Goal: Feedback & Contribution: Leave review/rating

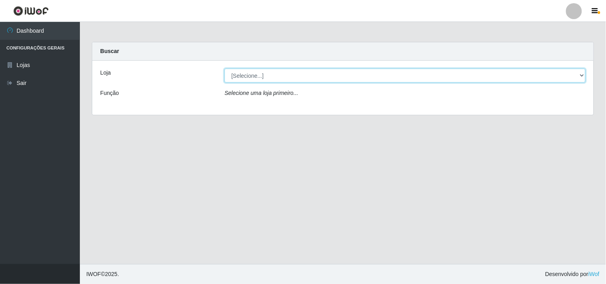
click at [304, 70] on select "[Selecione...] Hiper Queiroz - [GEOGRAPHIC_DATA]" at bounding box center [404, 76] width 361 height 14
select select "514"
click at [224, 69] on select "[Selecione...] Hiper Queiroz - [GEOGRAPHIC_DATA]" at bounding box center [404, 76] width 361 height 14
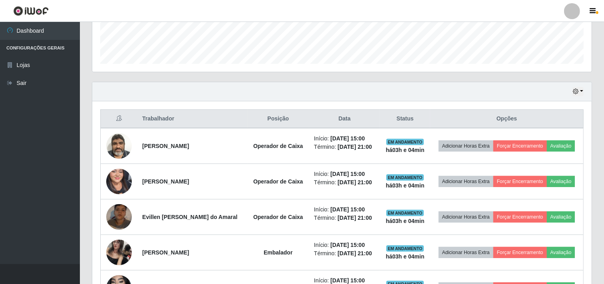
scroll to position [266, 0]
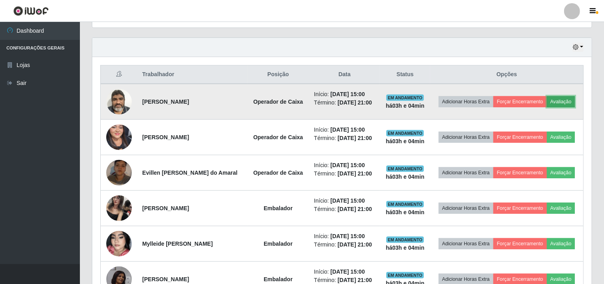
click at [561, 99] on button "Avaliação" at bounding box center [561, 101] width 28 height 11
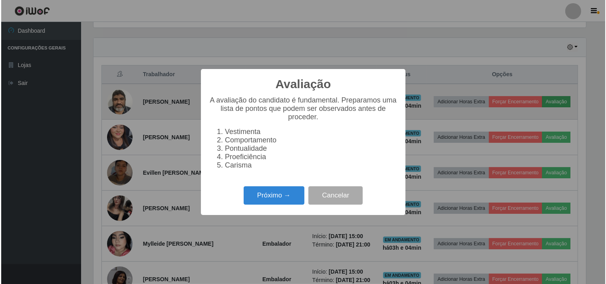
scroll to position [165, 494]
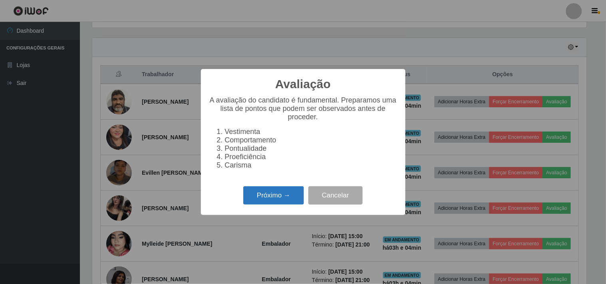
click at [285, 204] on button "Próximo →" at bounding box center [273, 195] width 61 height 19
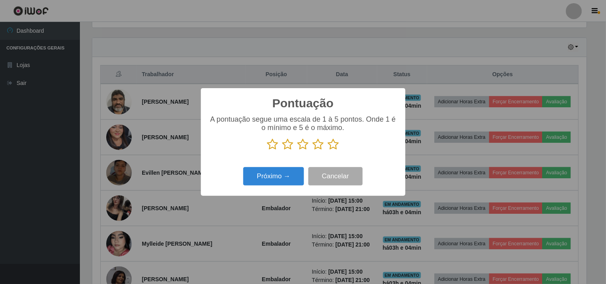
scroll to position [399188, 398860]
click at [334, 146] on icon at bounding box center [333, 145] width 11 height 12
click at [328, 151] on input "radio" at bounding box center [328, 151] width 0 height 0
click at [274, 177] on button "Próximo →" at bounding box center [273, 176] width 61 height 19
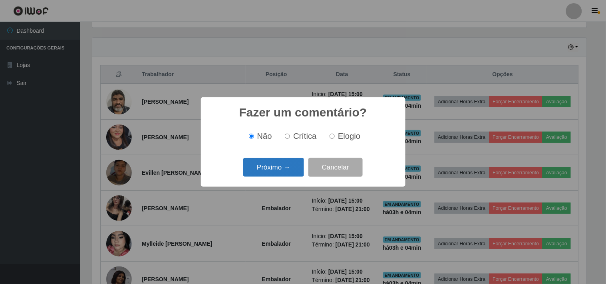
click at [280, 168] on button "Próximo →" at bounding box center [273, 167] width 61 height 19
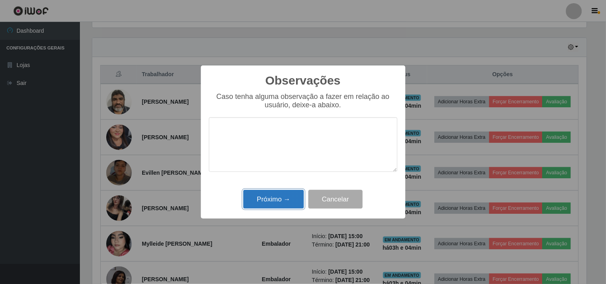
click at [266, 193] on button "Próximo →" at bounding box center [273, 199] width 61 height 19
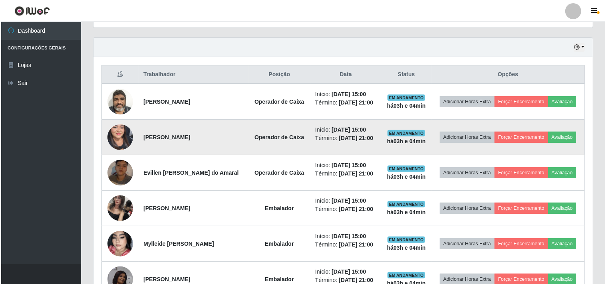
scroll to position [165, 499]
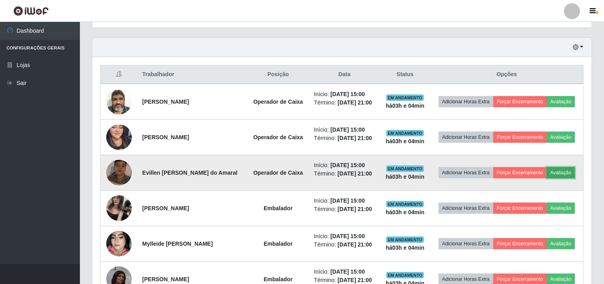
click at [569, 173] on button "Avaliação" at bounding box center [561, 172] width 28 height 11
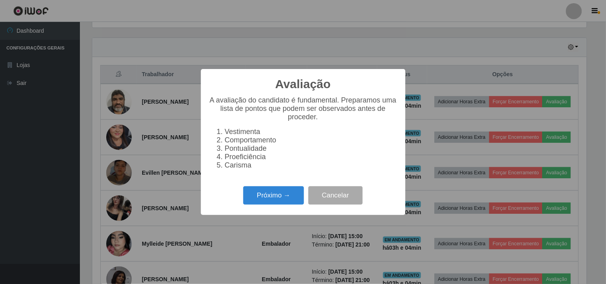
scroll to position [165, 494]
click at [269, 194] on button "Próximo →" at bounding box center [273, 195] width 61 height 19
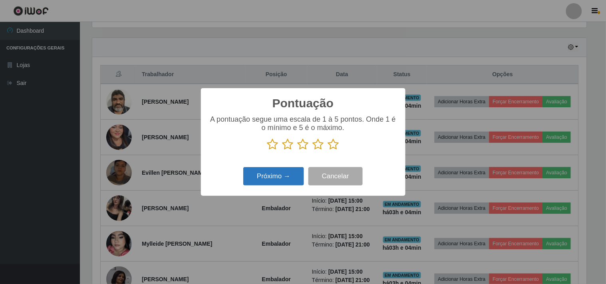
scroll to position [399188, 398860]
click at [304, 144] on icon at bounding box center [303, 145] width 11 height 12
click at [298, 151] on input "radio" at bounding box center [298, 151] width 0 height 0
click at [278, 182] on button "Próximo →" at bounding box center [273, 176] width 61 height 19
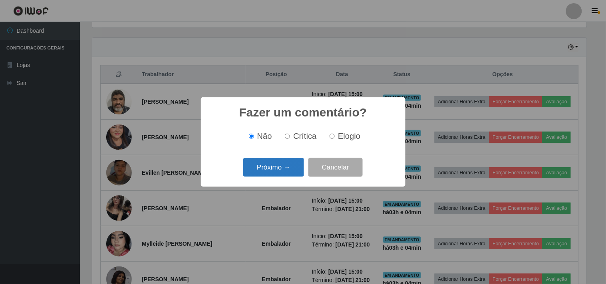
click at [282, 169] on button "Próximo →" at bounding box center [273, 167] width 61 height 19
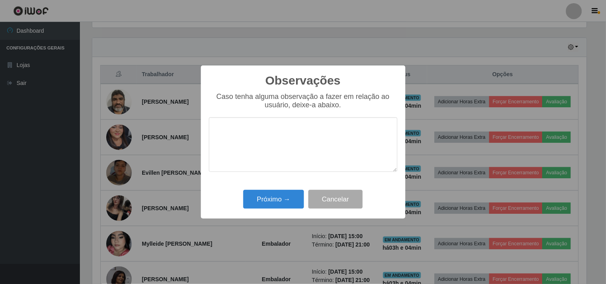
click at [261, 149] on textarea at bounding box center [303, 144] width 188 height 55
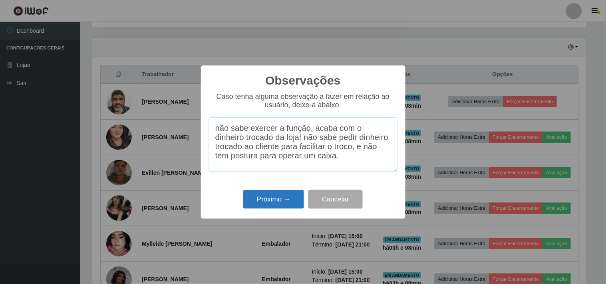
type textarea "não sabe exercer a função, acaba com o dinheiro trocado da loja! não sabe pedir…"
click at [265, 194] on button "Próximo →" at bounding box center [273, 199] width 61 height 19
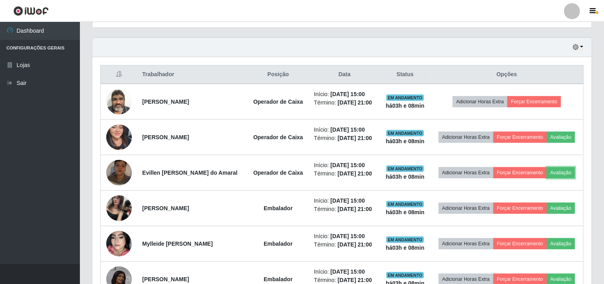
scroll to position [165, 499]
click at [340, 48] on div "Hoje 1 dia 3 dias 1 Semana Não encerrados" at bounding box center [341, 47] width 499 height 19
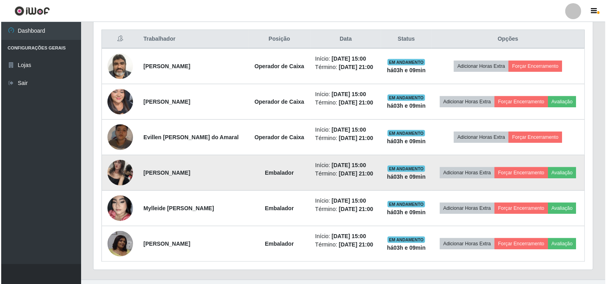
scroll to position [317, 0]
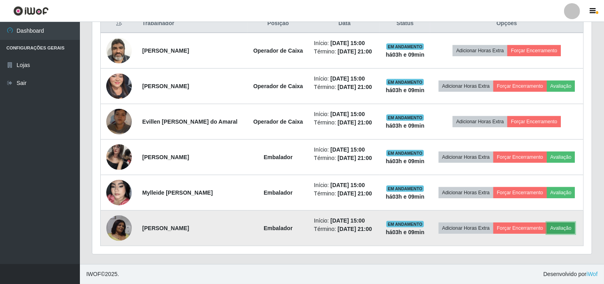
click at [565, 226] on button "Avaliação" at bounding box center [561, 228] width 28 height 11
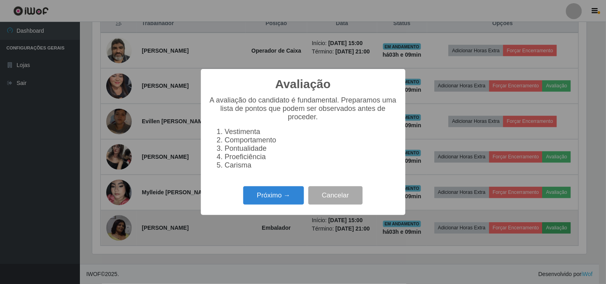
scroll to position [165, 494]
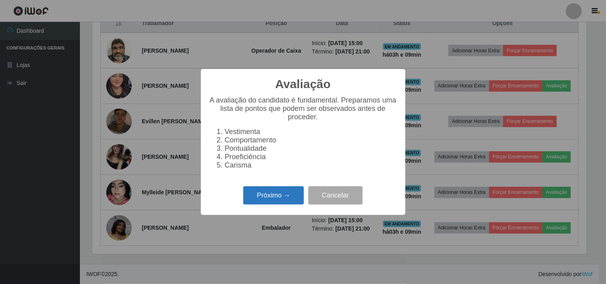
click at [270, 198] on button "Próximo →" at bounding box center [273, 195] width 61 height 19
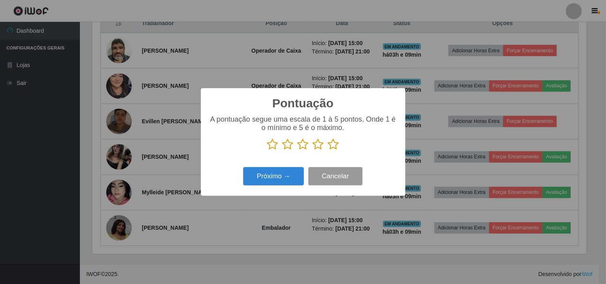
scroll to position [399188, 398860]
click at [305, 147] on icon at bounding box center [303, 145] width 11 height 12
click at [298, 151] on input "radio" at bounding box center [298, 151] width 0 height 0
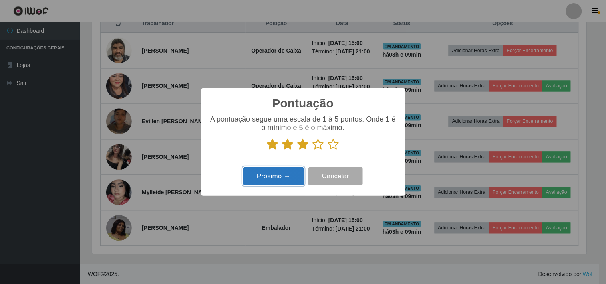
click at [264, 174] on button "Próximo →" at bounding box center [273, 176] width 61 height 19
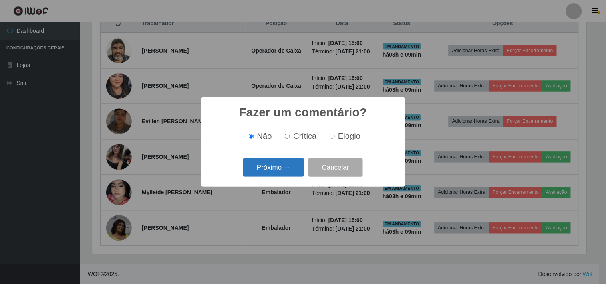
click at [269, 167] on button "Próximo →" at bounding box center [273, 167] width 61 height 19
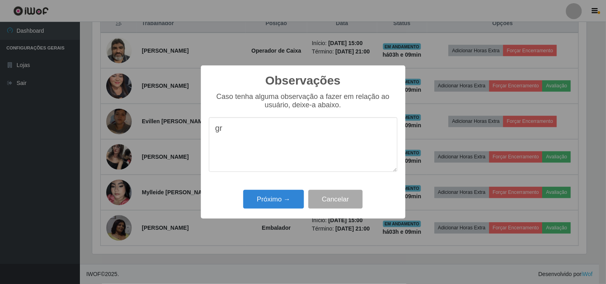
type textarea "g"
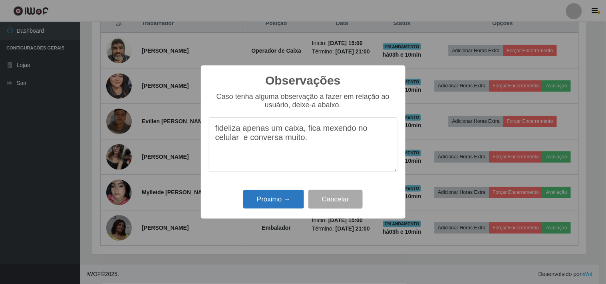
type textarea "fideliza apenas um caixa, fica mexendo no celular e conversa muito."
click at [290, 199] on button "Próximo →" at bounding box center [273, 199] width 61 height 19
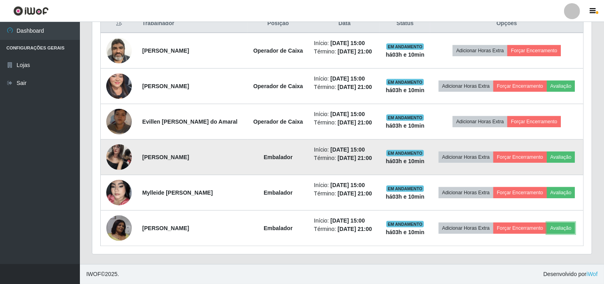
scroll to position [165, 499]
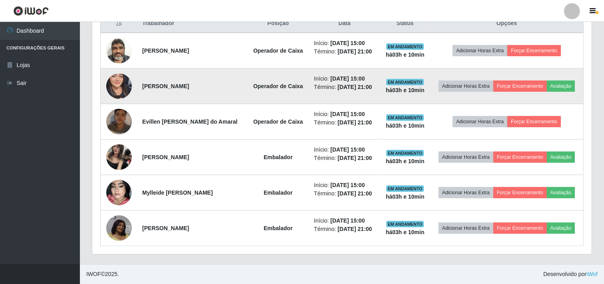
click at [341, 100] on tbody "[PERSON_NAME] Operador de Caixa Início: [DATE] 15:00 Término: [DATE] 21:00 EM A…" at bounding box center [342, 140] width 483 height 214
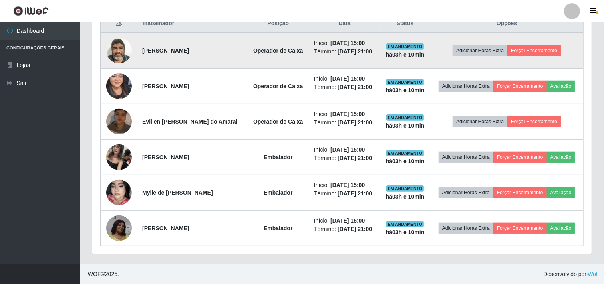
click at [229, 39] on td "[PERSON_NAME]" at bounding box center [191, 51] width 109 height 36
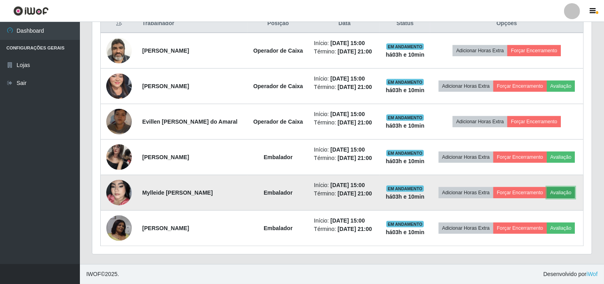
click at [564, 195] on button "Avaliação" at bounding box center [561, 192] width 28 height 11
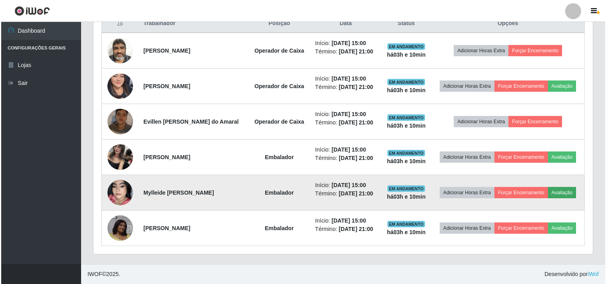
scroll to position [165, 494]
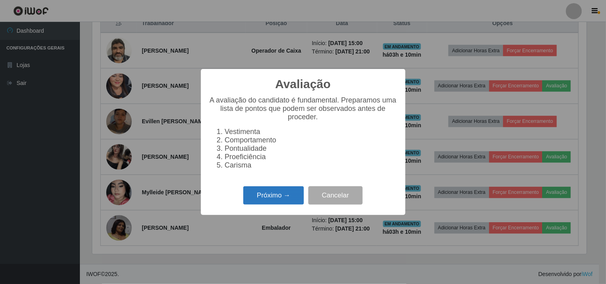
click at [297, 196] on button "Próximo →" at bounding box center [273, 195] width 61 height 19
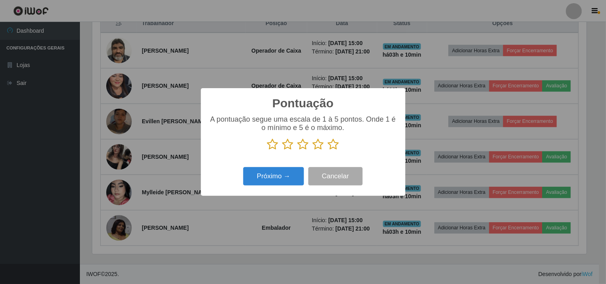
scroll to position [399188, 398860]
click at [334, 142] on icon at bounding box center [333, 145] width 11 height 12
click at [328, 151] on input "radio" at bounding box center [328, 151] width 0 height 0
click at [281, 174] on button "Próximo →" at bounding box center [273, 176] width 61 height 19
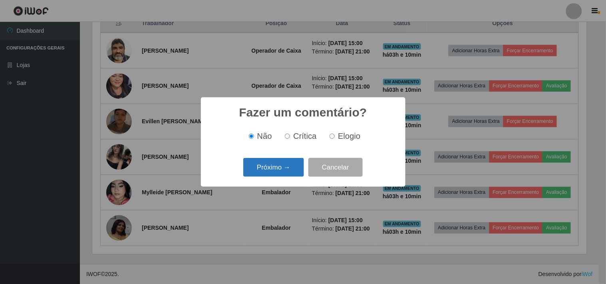
click at [272, 164] on button "Próximo →" at bounding box center [273, 167] width 61 height 19
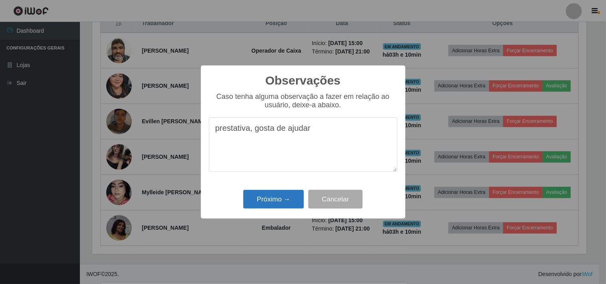
type textarea "prestativa, gosta de ajudar"
click at [290, 197] on button "Próximo →" at bounding box center [273, 199] width 61 height 19
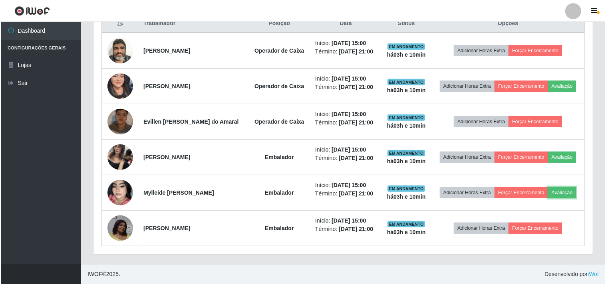
scroll to position [165, 499]
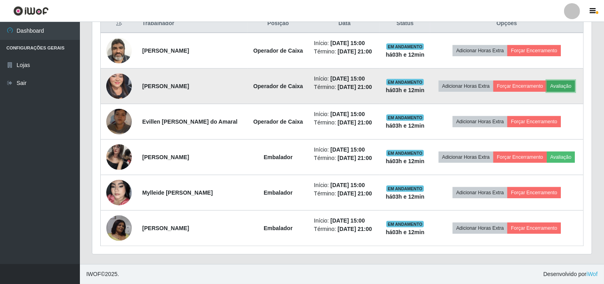
click at [567, 85] on button "Avaliação" at bounding box center [561, 86] width 28 height 11
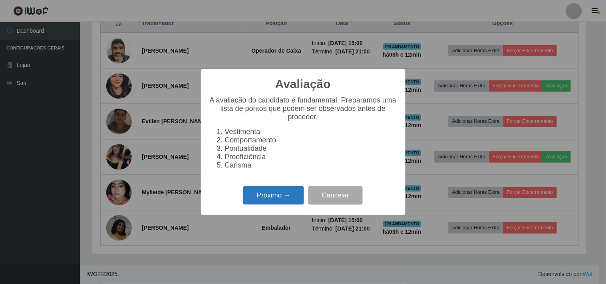
click at [282, 200] on button "Próximo →" at bounding box center [273, 195] width 61 height 19
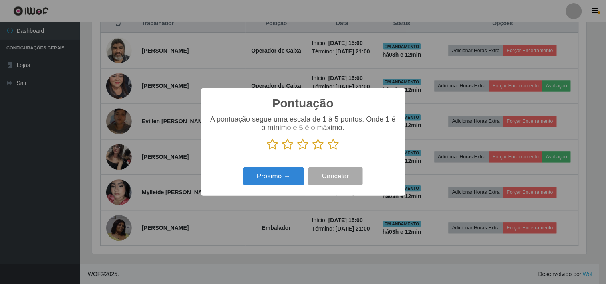
scroll to position [399188, 398860]
click at [328, 148] on icon at bounding box center [333, 145] width 11 height 12
click at [328, 151] on input "radio" at bounding box center [328, 151] width 0 height 0
click at [282, 179] on button "Próximo →" at bounding box center [273, 176] width 61 height 19
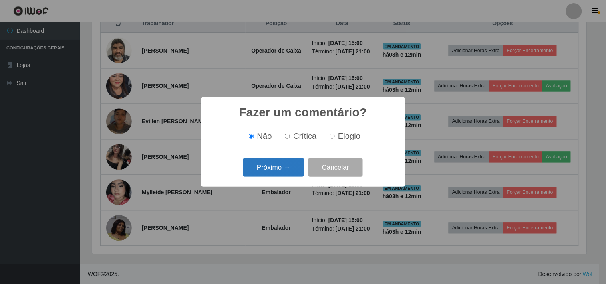
click at [280, 169] on button "Próximo →" at bounding box center [273, 167] width 61 height 19
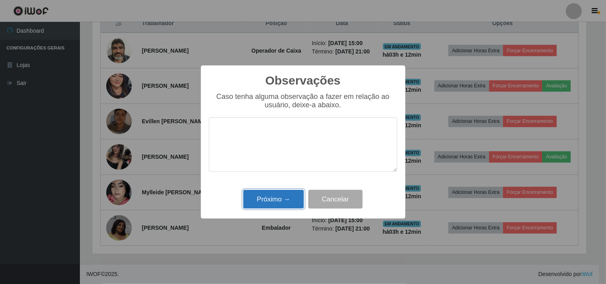
click at [282, 204] on button "Próximo →" at bounding box center [273, 199] width 61 height 19
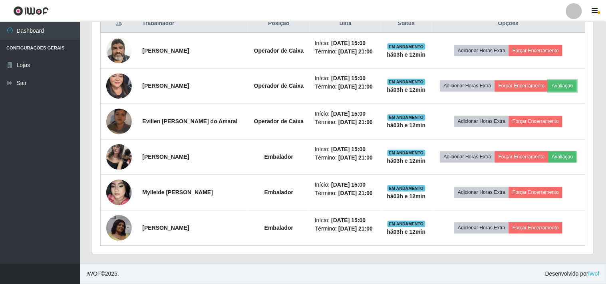
scroll to position [165, 499]
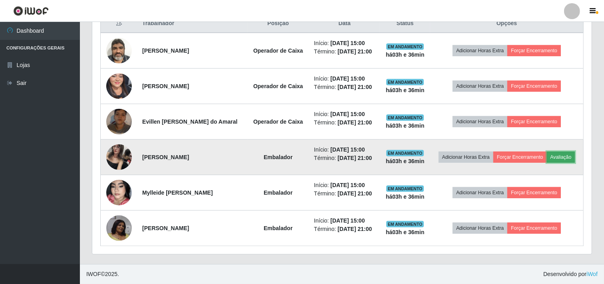
click at [572, 156] on button "Avaliação" at bounding box center [561, 157] width 28 height 11
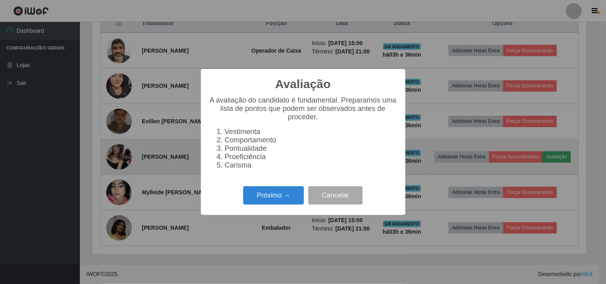
scroll to position [165, 494]
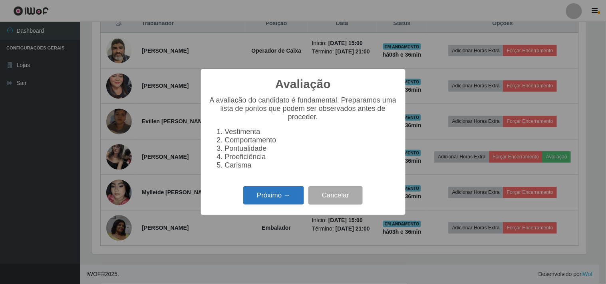
click at [248, 200] on button "Próximo →" at bounding box center [273, 195] width 61 height 19
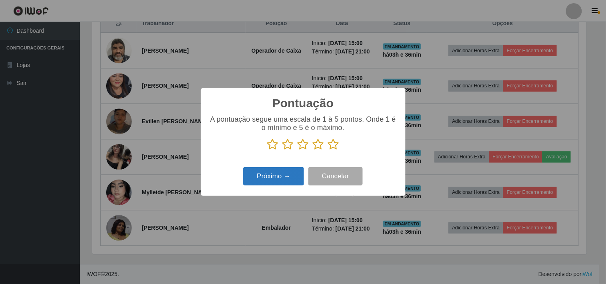
click at [268, 177] on button "Próximo →" at bounding box center [273, 176] width 61 height 19
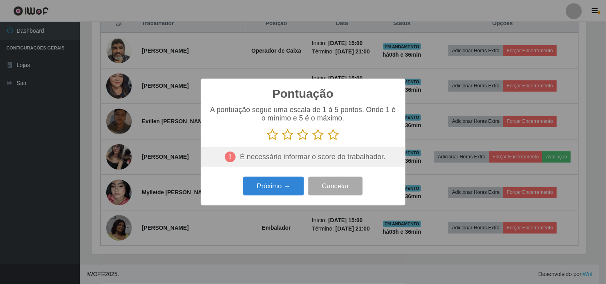
click at [342, 131] on p at bounding box center [303, 135] width 188 height 12
click at [334, 135] on icon at bounding box center [333, 135] width 11 height 12
click at [328, 141] on input "radio" at bounding box center [328, 141] width 0 height 0
click at [321, 136] on icon at bounding box center [318, 135] width 11 height 12
click at [313, 141] on input "radio" at bounding box center [313, 141] width 0 height 0
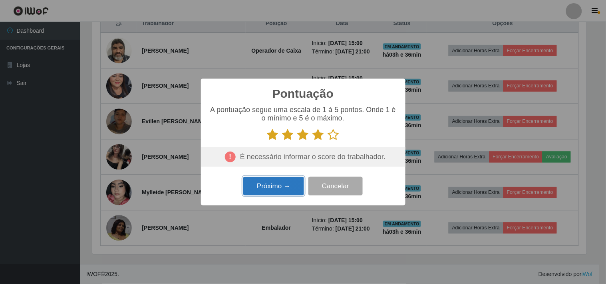
click at [278, 189] on button "Próximo →" at bounding box center [273, 186] width 61 height 19
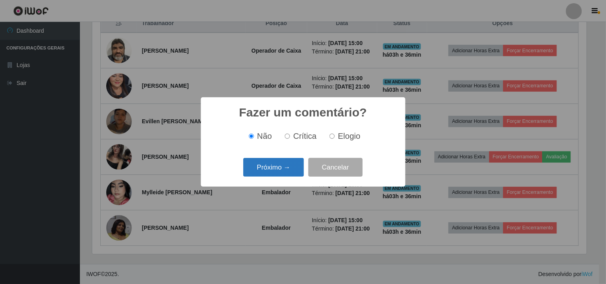
click at [284, 165] on button "Próximo →" at bounding box center [273, 167] width 61 height 19
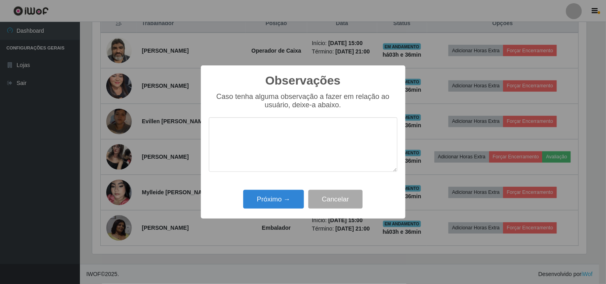
click at [276, 137] on textarea at bounding box center [303, 144] width 188 height 55
type textarea "muito boa, mas fideliza apenas um caixa"
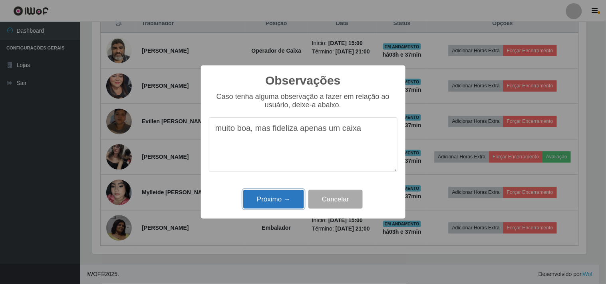
click at [294, 198] on button "Próximo →" at bounding box center [273, 199] width 61 height 19
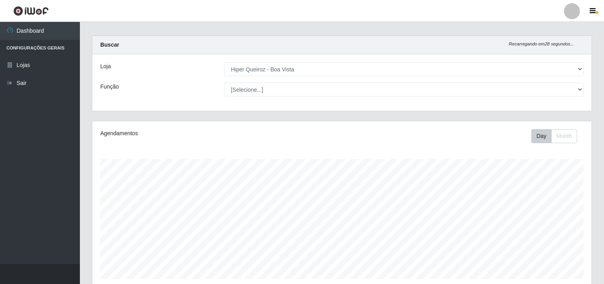
scroll to position [0, 0]
